Goal: Task Accomplishment & Management: Use online tool/utility

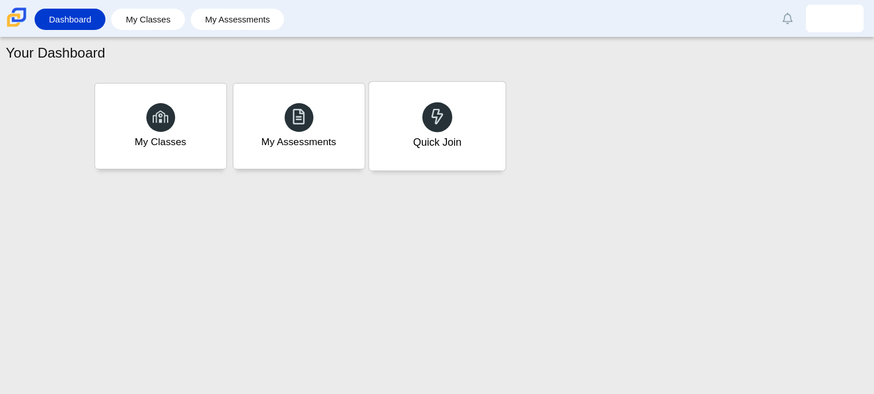
click at [452, 138] on div "Quick Join" at bounding box center [437, 142] width 48 height 15
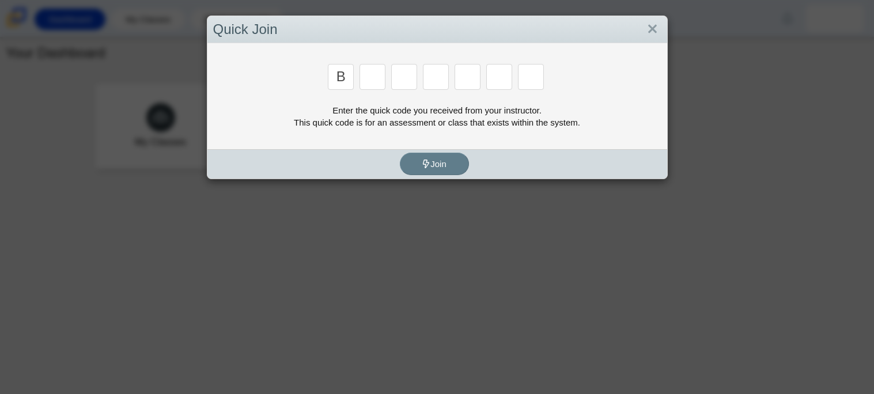
type input "B"
type input "W"
type input "8"
type input "W"
type input "Z"
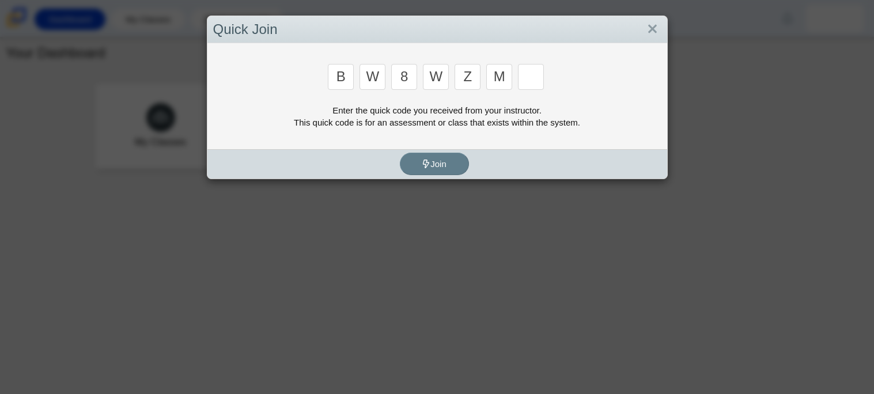
type input "M"
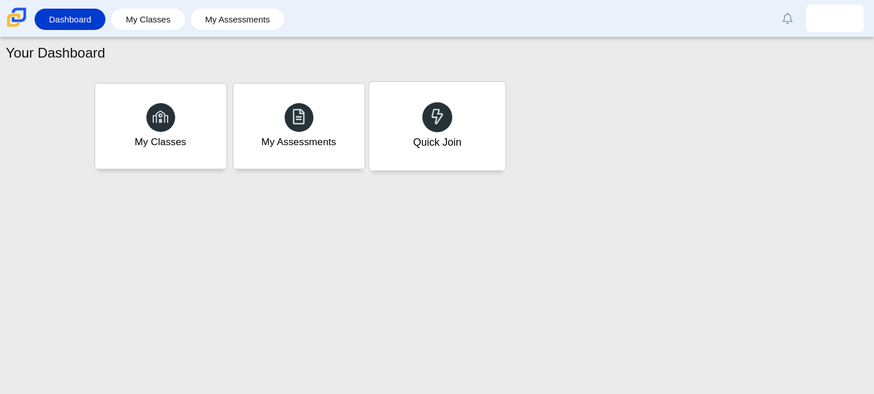
type input "V"
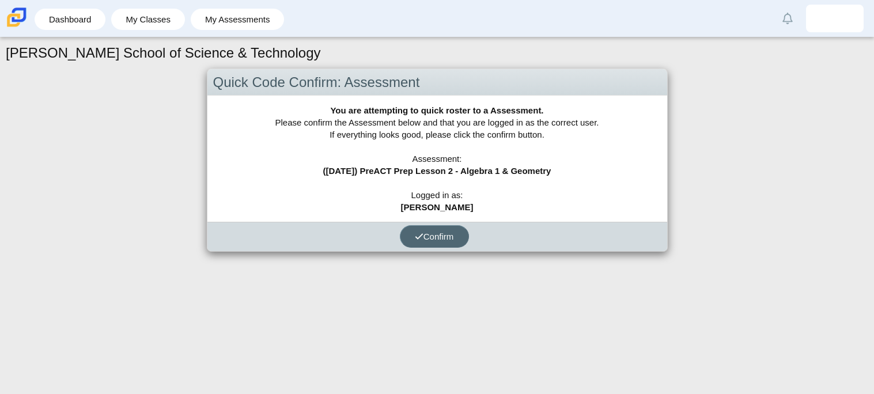
click at [437, 237] on span "Confirm" at bounding box center [434, 237] width 39 height 10
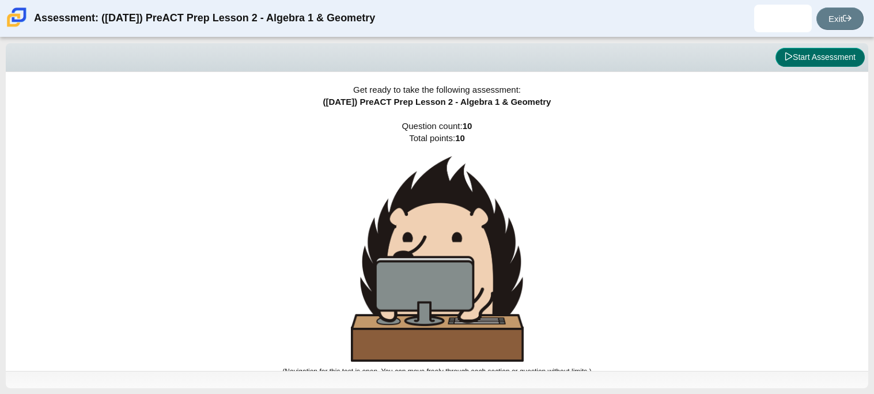
click at [799, 60] on button "Start Assessment" at bounding box center [820, 58] width 89 height 20
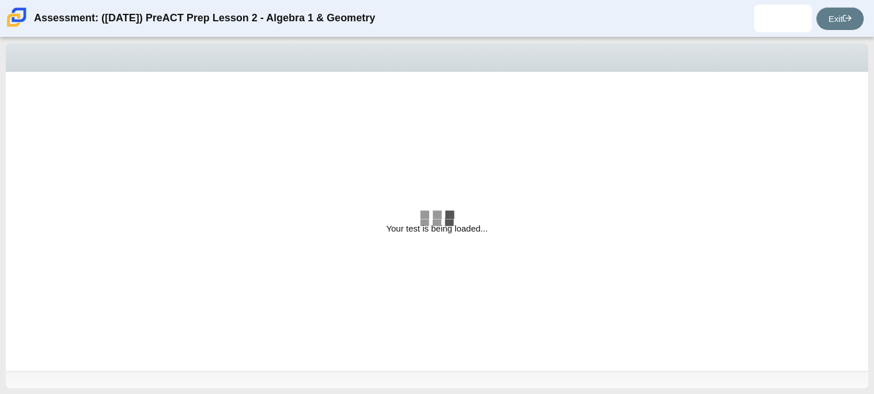
select select "bbf5d072-3e0b-44c4-9a12-6e7c9033f65b"
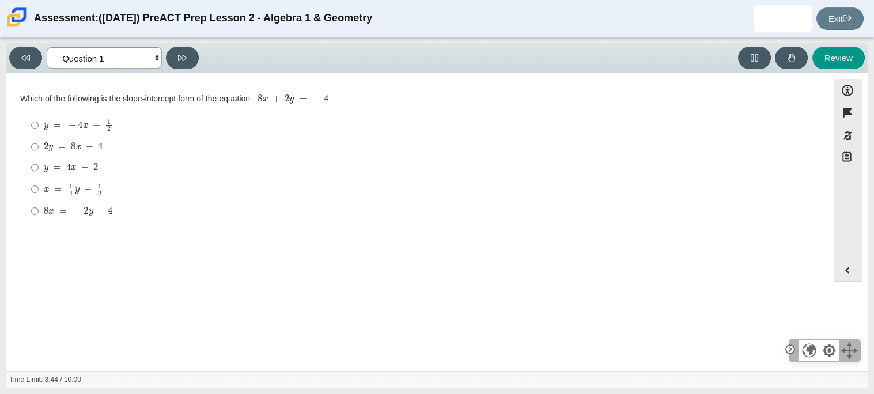
click at [154, 60] on select "Questions Question 1 Question 2 Question 3 Question 4 Question 5 Question 6 Que…" at bounding box center [104, 57] width 115 height 21
click at [154, 56] on select "Questions Question 1 Question 2 Question 3 Question 4 Question 5 Question 6 Que…" at bounding box center [104, 57] width 115 height 21
click at [155, 56] on select "Questions Question 1 Question 2 Question 3 Question 4 Question 5 Question 6 Que…" at bounding box center [104, 57] width 115 height 21
click at [153, 58] on select "Questions Question 1 Question 2 Question 3 Question 4 Question 5 Question 6 Que…" at bounding box center [104, 57] width 115 height 21
click at [101, 147] on mjx-c "Assessment items" at bounding box center [100, 146] width 5 height 6
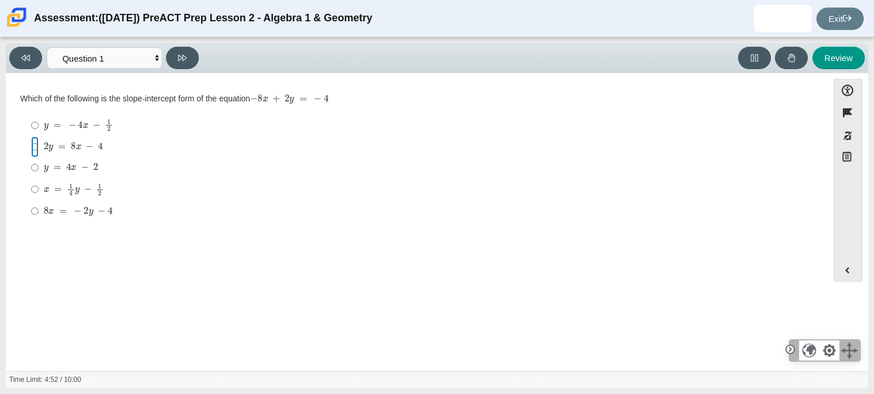
click at [39, 147] on input "2 y = 8 x − 4 2 y = 8 x − 4" at bounding box center [34, 147] width 7 height 21
radio input "true"
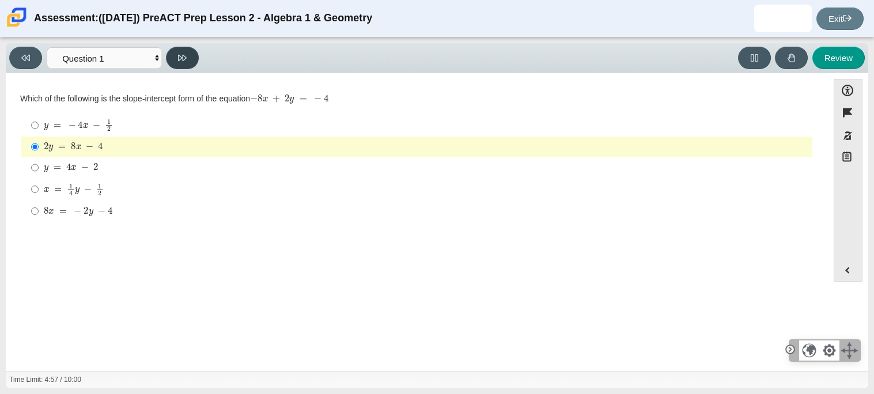
click at [195, 50] on button at bounding box center [182, 58] width 33 height 22
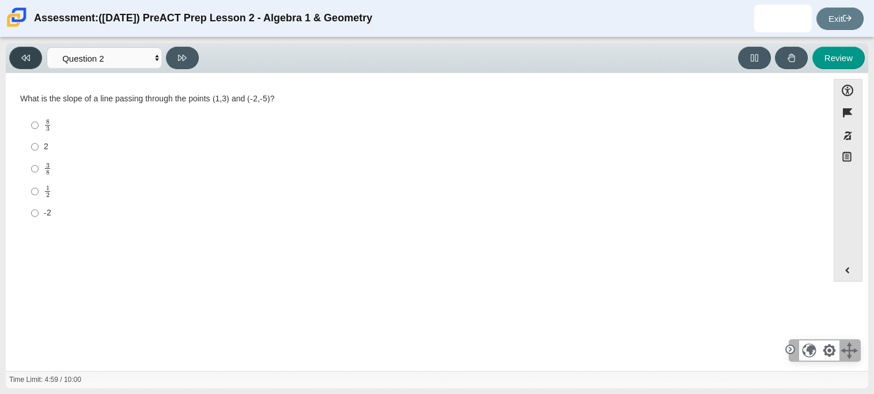
click at [27, 56] on icon at bounding box center [25, 58] width 9 height 6
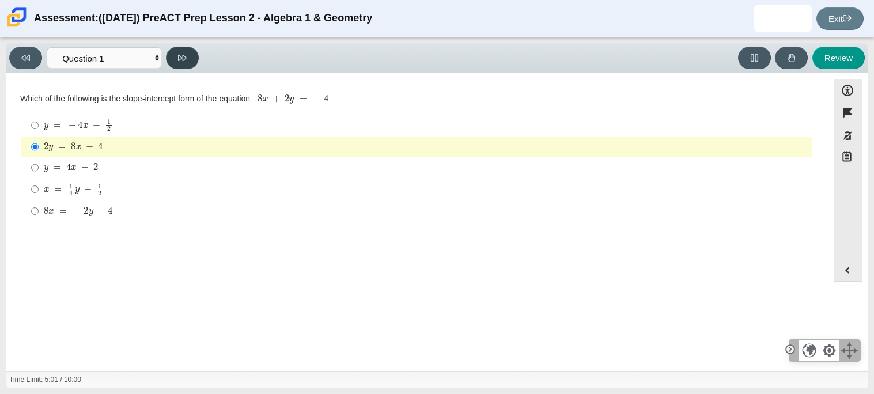
click at [192, 60] on button at bounding box center [182, 58] width 33 height 22
select select "ed62e223-81bd-4cbf-ab48-ab975844bd1f"
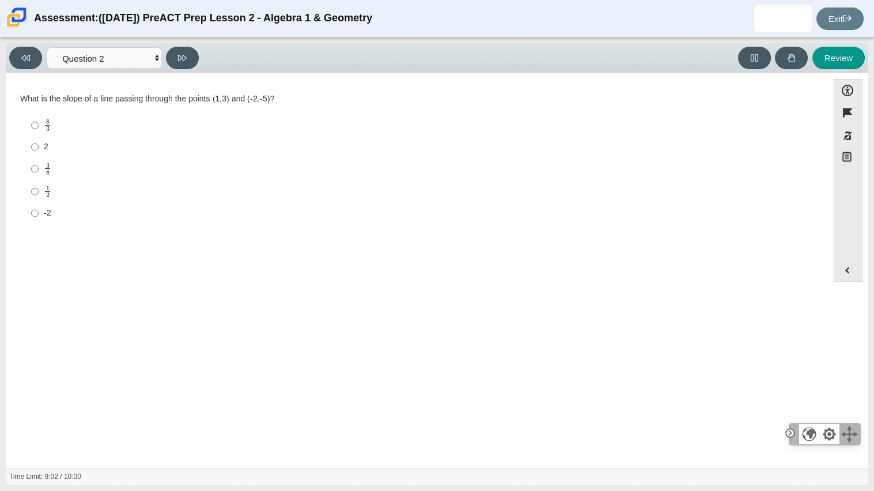
click at [44, 142] on div "2" at bounding box center [426, 147] width 764 height 12
click at [39, 142] on input "2 2" at bounding box center [34, 147] width 7 height 21
radio input "true"
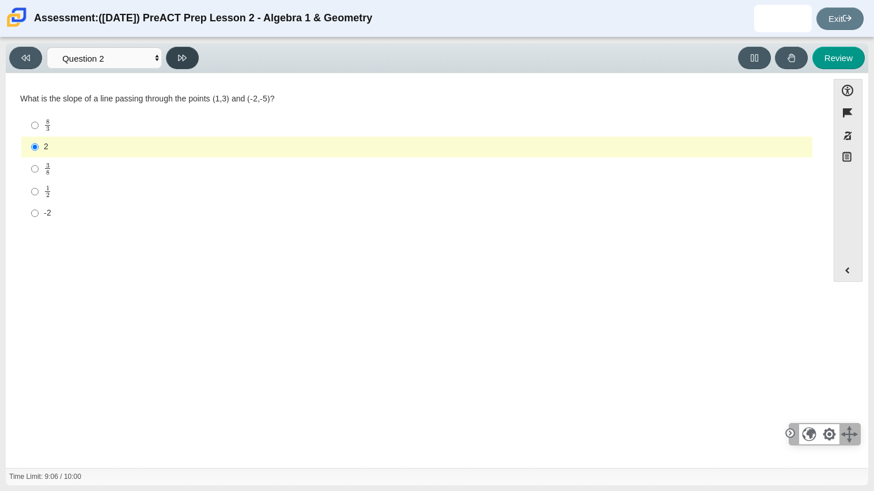
click at [190, 66] on button at bounding box center [182, 58] width 33 height 22
select select "97f4f5fa-a52e-4fed-af51-565bfcdf47cb"
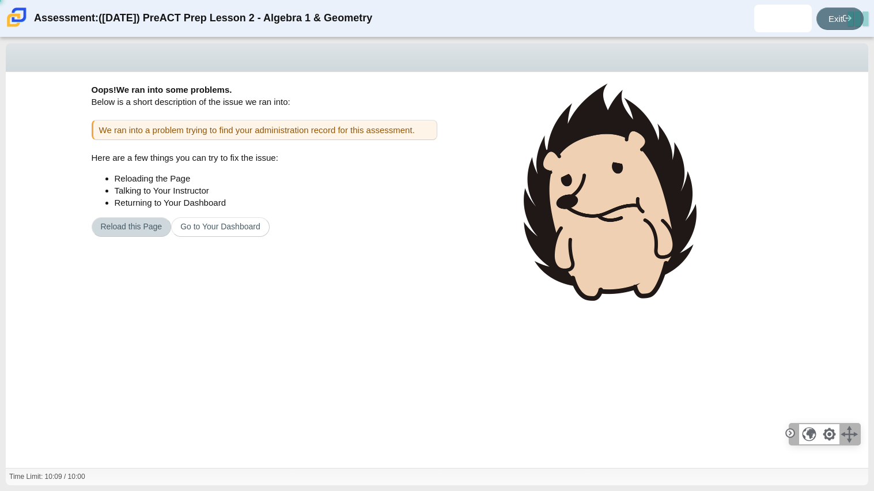
click at [150, 225] on button "Reload this Page" at bounding box center [132, 227] width 80 height 20
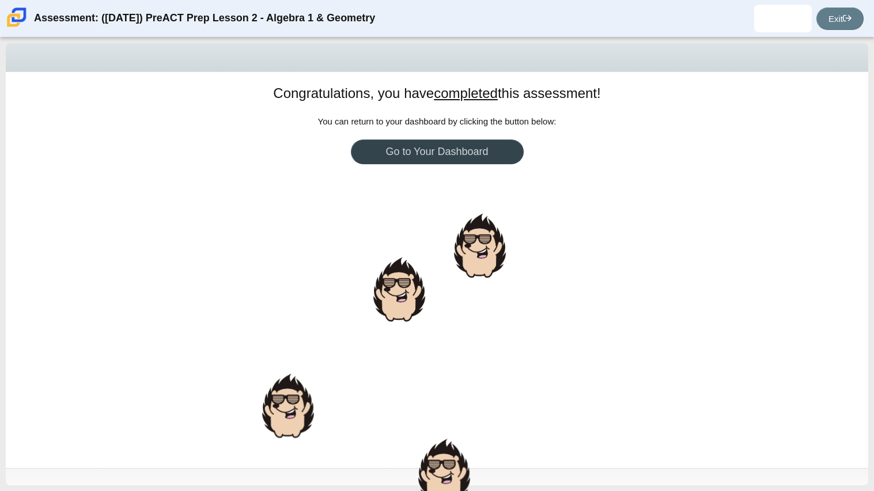
click at [448, 148] on link "Go to Your Dashboard" at bounding box center [437, 151] width 173 height 25
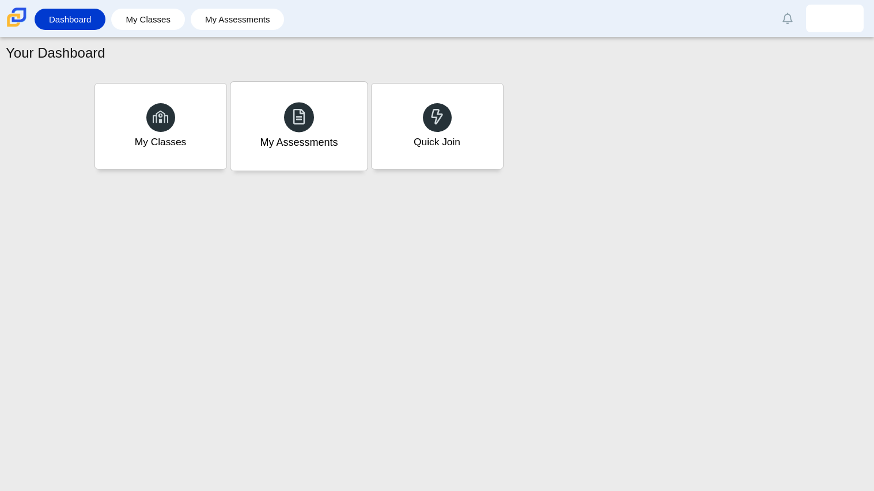
click at [341, 131] on div "My Assessments" at bounding box center [299, 126] width 137 height 89
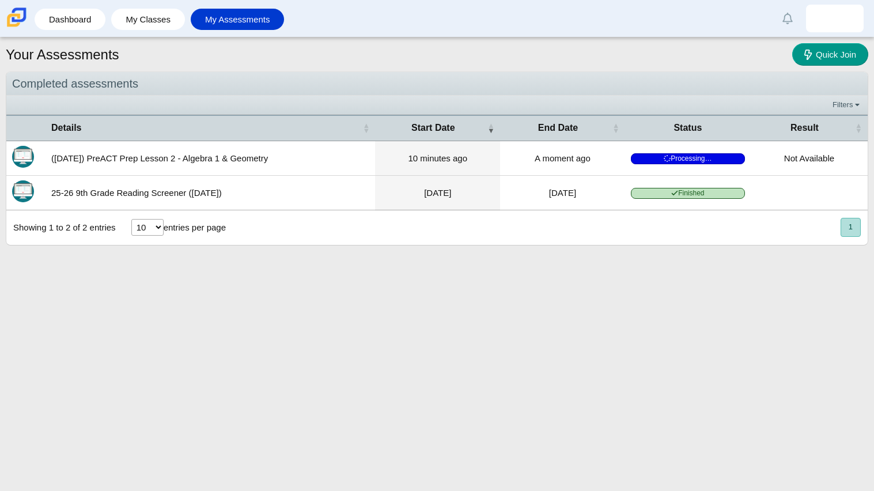
click at [253, 161] on td "([DATE]) PreACT Prep Lesson 2 - Algebra 1 & Geometry" at bounding box center [211, 158] width 330 height 35
click at [630, 164] on td "Processing…" at bounding box center [688, 158] width 126 height 35
